Goal: Find contact information: Find contact information

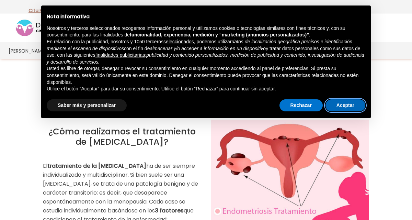
click at [352, 107] on button "Aceptar" at bounding box center [345, 105] width 40 height 12
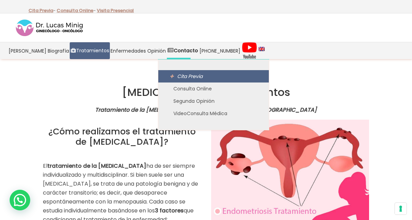
click at [177, 80] on link "Cita Previa" at bounding box center [213, 76] width 111 height 12
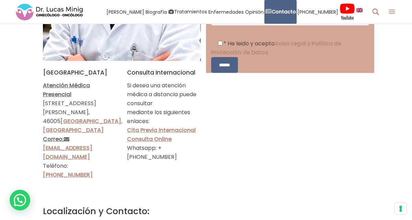
scroll to position [220, 0]
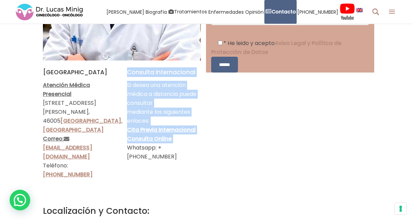
drag, startPoint x: 129, startPoint y: 150, endPoint x: 124, endPoint y: 160, distance: 11.4
click at [124, 160] on div "[GEOGRAPHIC_DATA] Atención Médica Presencial Gran [STREET_ADDRESS][PERSON_NAME]…" at bounding box center [122, 123] width 168 height 127
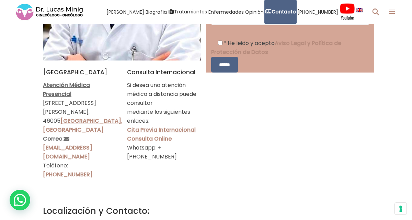
click at [137, 188] on div at bounding box center [206, 193] width 326 height 11
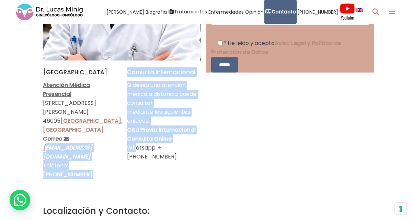
drag, startPoint x: 130, startPoint y: 149, endPoint x: 45, endPoint y: 151, distance: 84.8
click at [45, 151] on div "[GEOGRAPHIC_DATA] Atención Médica Presencial Gran [STREET_ADDRESS][PERSON_NAME]…" at bounding box center [122, 123] width 168 height 127
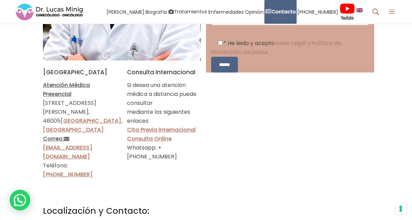
click at [145, 169] on div "[GEOGRAPHIC_DATA] Atención Médica Presencial Gran [STREET_ADDRESS][PERSON_NAME]…" at bounding box center [122, 123] width 168 height 127
drag, startPoint x: 41, startPoint y: 148, endPoint x: 119, endPoint y: 148, distance: 77.9
click at [119, 148] on div "[GEOGRAPHIC_DATA] Atención Médica Presencial Gran [STREET_ADDRESS][PERSON_NAME]…" at bounding box center [80, 123] width 84 height 127
copy link "lucasminig@drlucasminig."
